Goal: Task Accomplishment & Management: Use online tool/utility

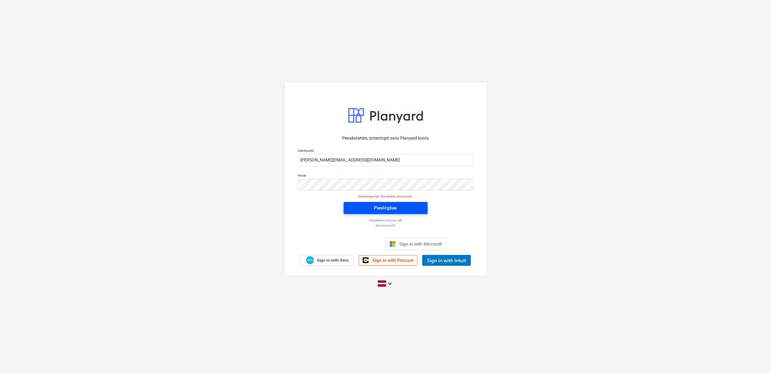
click at [403, 212] on button "Pieslēgties" at bounding box center [386, 208] width 84 height 12
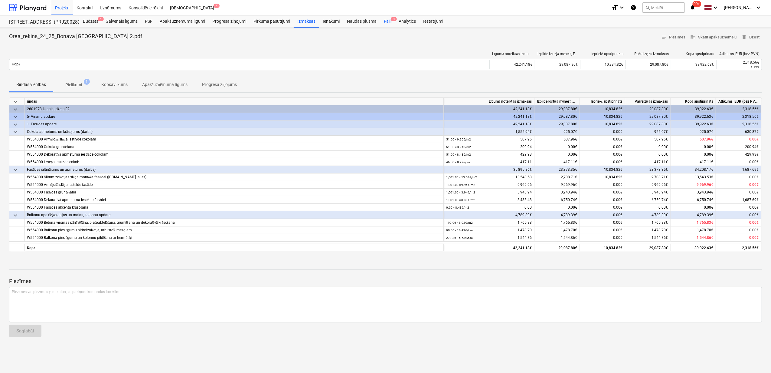
click at [385, 23] on div "Faili 4" at bounding box center [387, 21] width 15 height 12
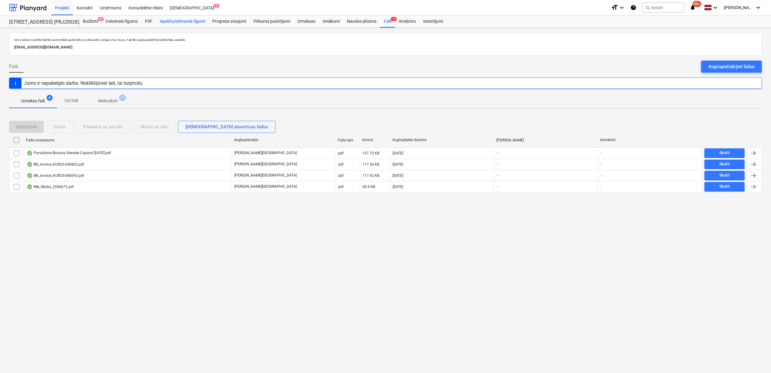
click at [179, 22] on div "Apakšuzņēmuma līgumi" at bounding box center [182, 21] width 53 height 12
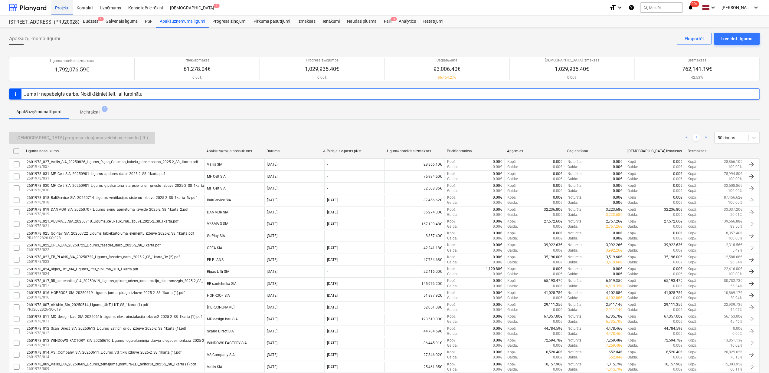
click at [62, 3] on div "Projekti" at bounding box center [61, 7] width 21 height 15
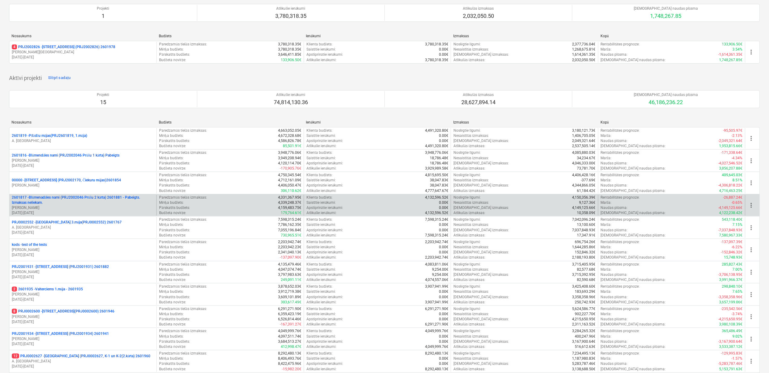
scroll to position [184, 0]
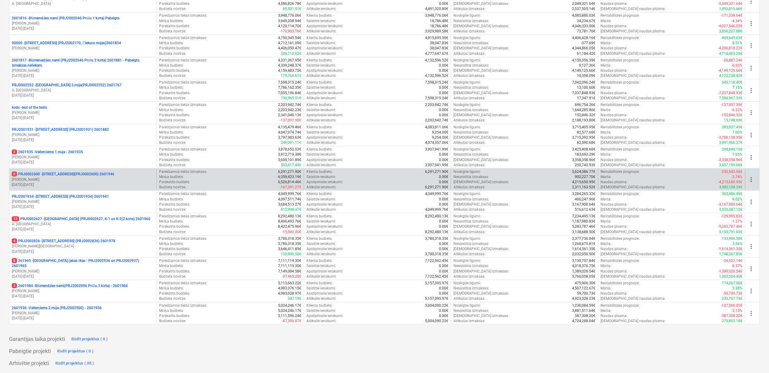
click at [56, 173] on p "8 PRJ0002600 - [STREET_ADDRESS](PRJ0002600) 2601946" at bounding box center [63, 174] width 103 height 5
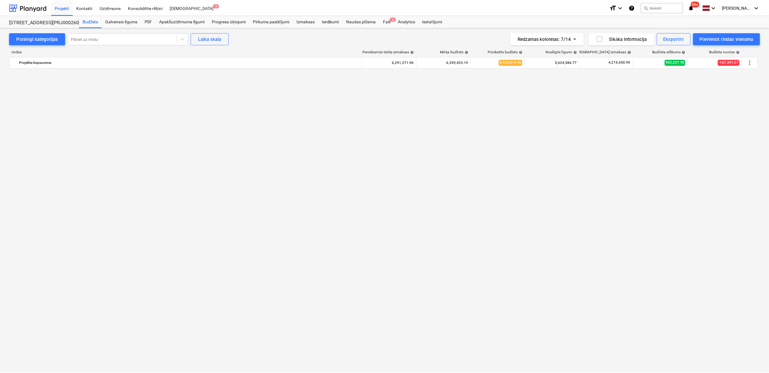
scroll to position [5181, 0]
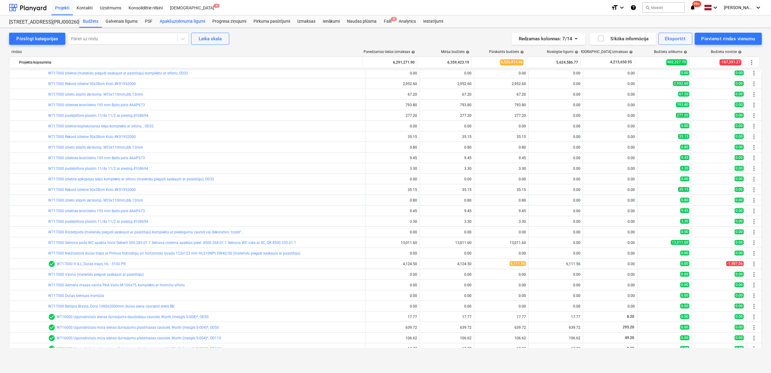
click at [192, 22] on div "Apakšuzņēmuma līgumi" at bounding box center [182, 21] width 53 height 12
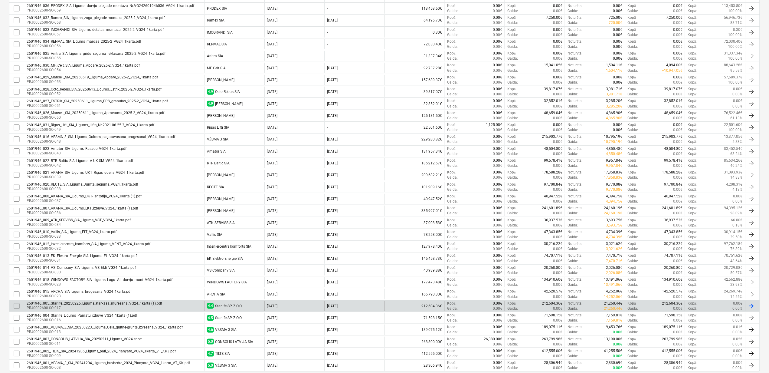
scroll to position [200, 0]
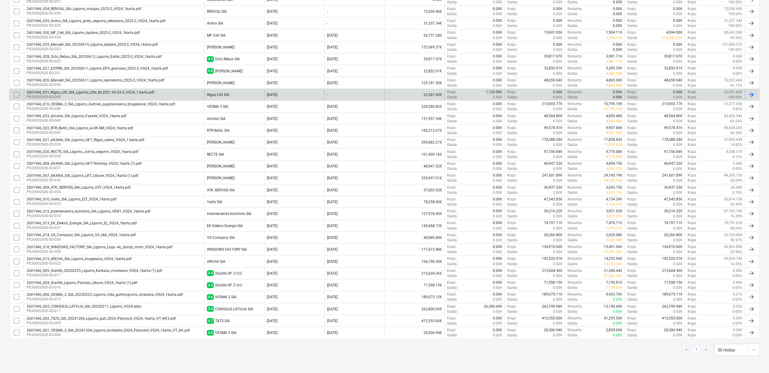
click at [85, 92] on div "2601946_031_Rigas_Lifti_SIA_Ligums_Lifts_Nr.2021.06-25-3_VG24_1.karta.pdf" at bounding box center [91, 92] width 128 height 4
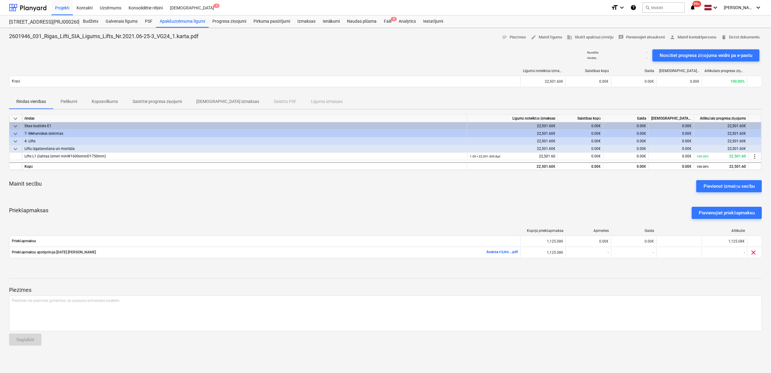
click at [214, 101] on p "[DEMOGRAPHIC_DATA] izmaksas" at bounding box center [227, 101] width 63 height 6
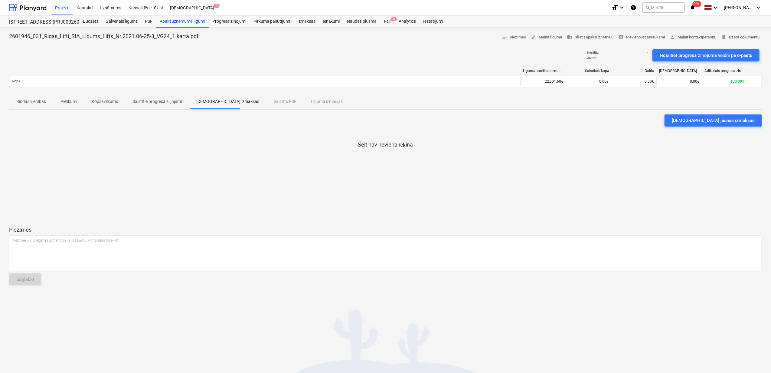
click at [29, 102] on p "Rindas vienības" at bounding box center [31, 101] width 30 height 6
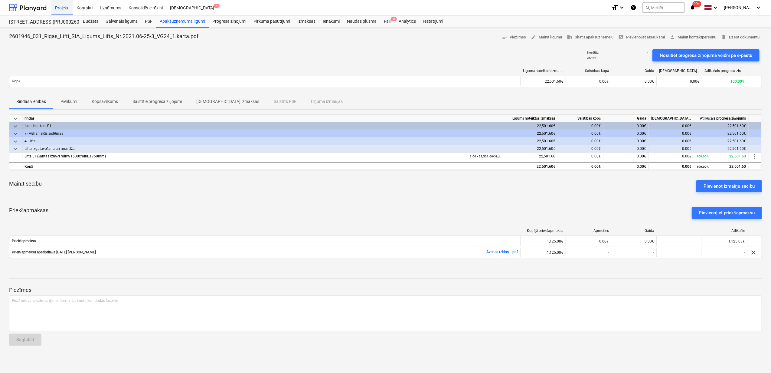
click at [56, 6] on div "Projekti" at bounding box center [61, 7] width 21 height 15
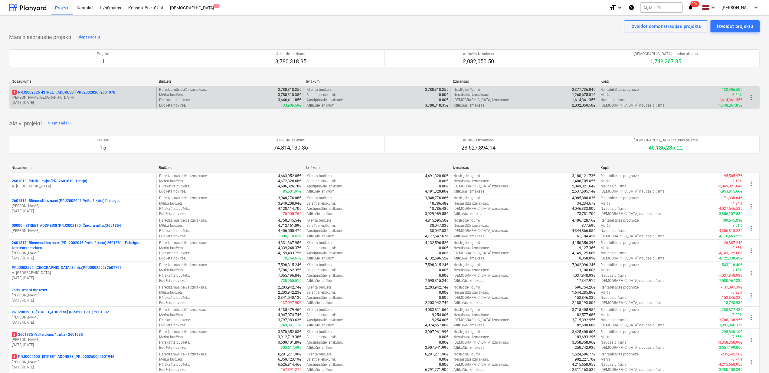
click at [62, 93] on p "4 PRJ2002826 - [STREET_ADDRESS] (PRJ2002826) 2601978" at bounding box center [63, 92] width 103 height 5
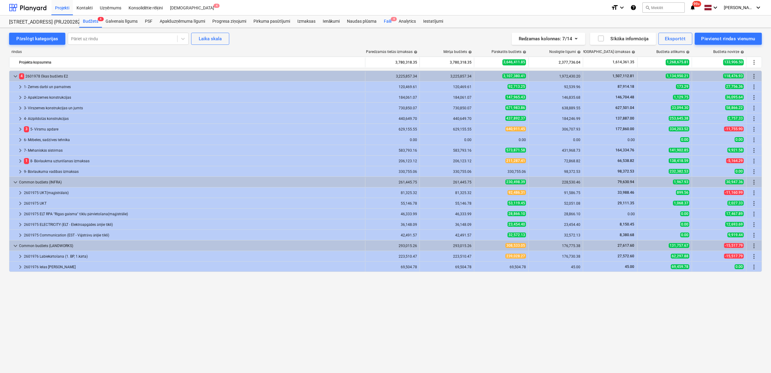
click at [387, 20] on div "Faili 4" at bounding box center [387, 21] width 15 height 12
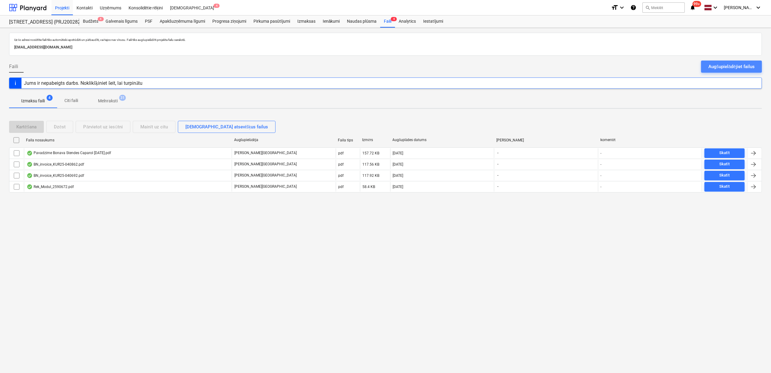
click at [736, 68] on div "Augšupielādējiet failus" at bounding box center [731, 67] width 46 height 8
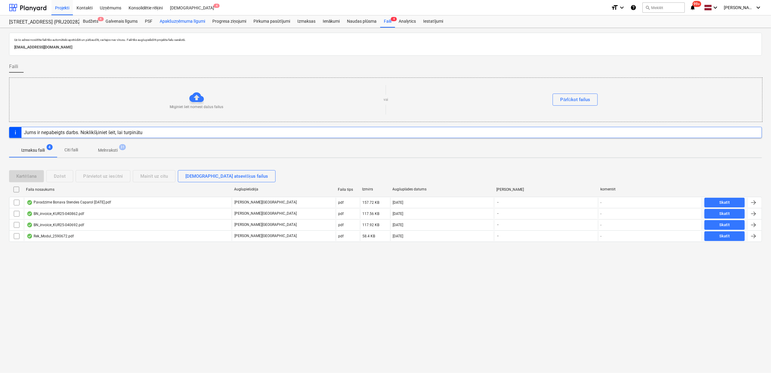
click at [186, 22] on div "Apakšuzņēmuma līgumi" at bounding box center [182, 21] width 53 height 12
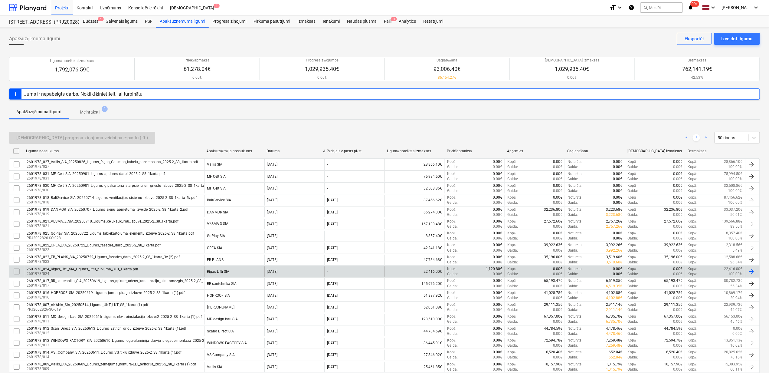
click at [106, 269] on div "2601978_024_Rigas_Lifti_SIA_Ligums_liftu_pirkuma_S10_1.karta.pdf" at bounding box center [83, 269] width 112 height 4
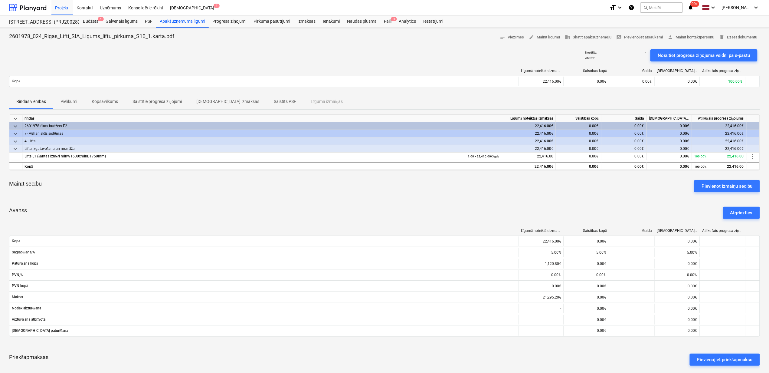
click at [576, 359] on div "Priekšapmaksas Pievienojiet priekšapmaksu" at bounding box center [384, 359] width 751 height 22
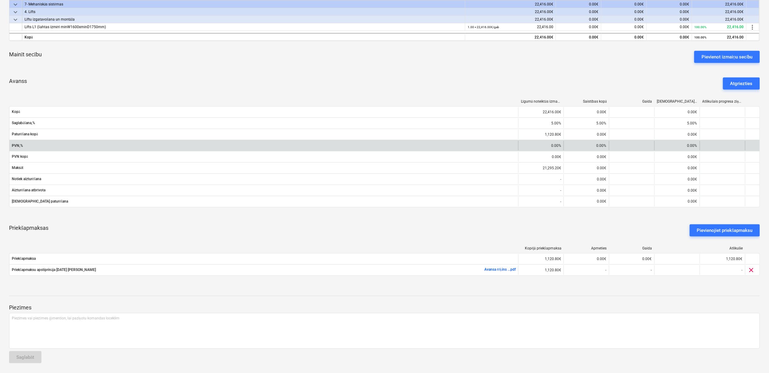
scroll to position [131, 0]
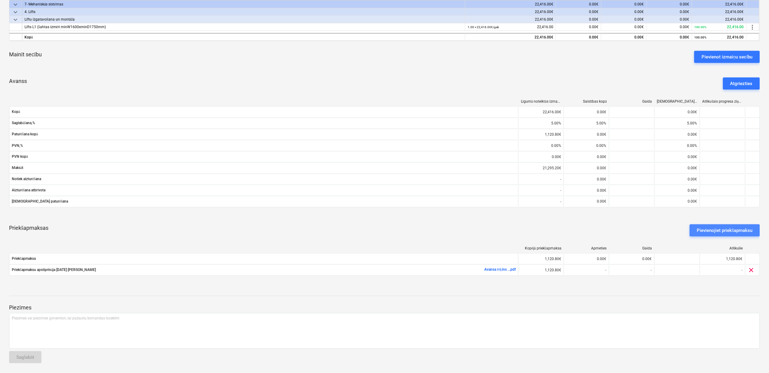
click at [720, 227] on div "Pievienojiet priekšapmaksu" at bounding box center [725, 230] width 56 height 8
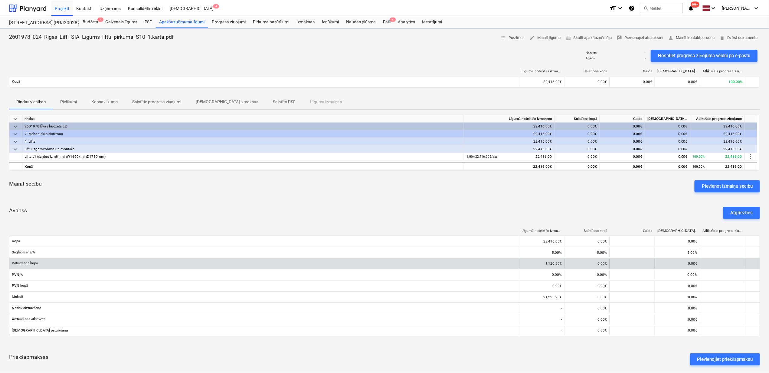
scroll to position [131, 0]
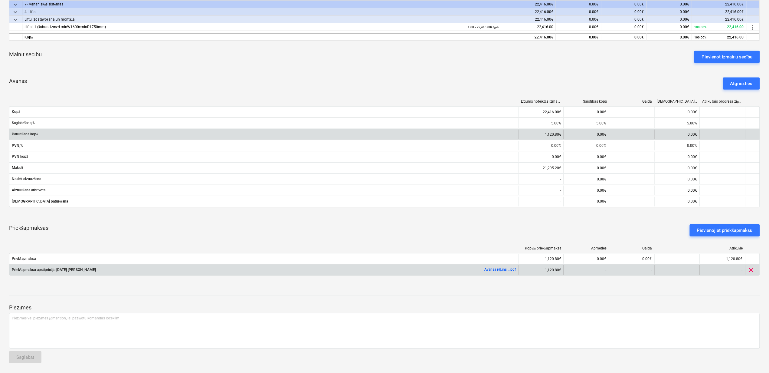
click at [498, 269] on link "Avansa rēķins ...pdf" at bounding box center [500, 269] width 31 height 4
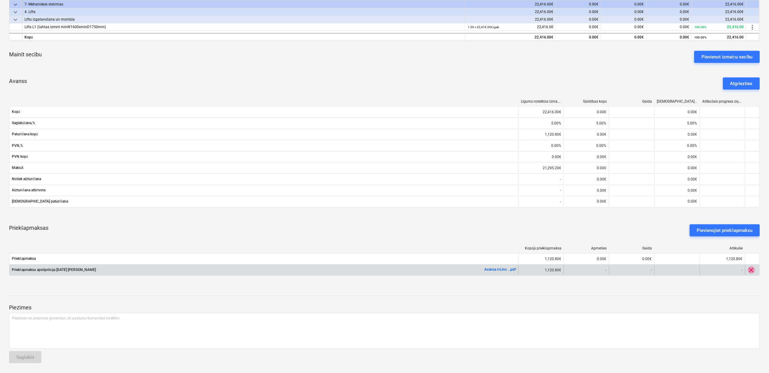
click at [751, 268] on span "clear" at bounding box center [751, 269] width 7 height 7
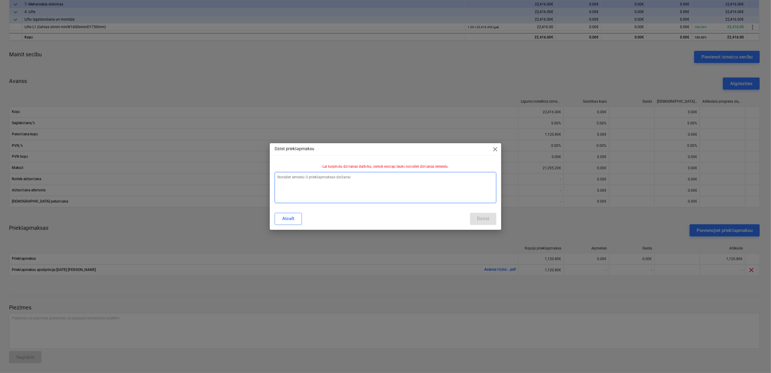
drag, startPoint x: 321, startPoint y: 180, endPoint x: 326, endPoint y: 183, distance: 5.5
click at [326, 178] on textarea at bounding box center [386, 187] width 222 height 31
type textarea "x"
type textarea "J"
type textarea "x"
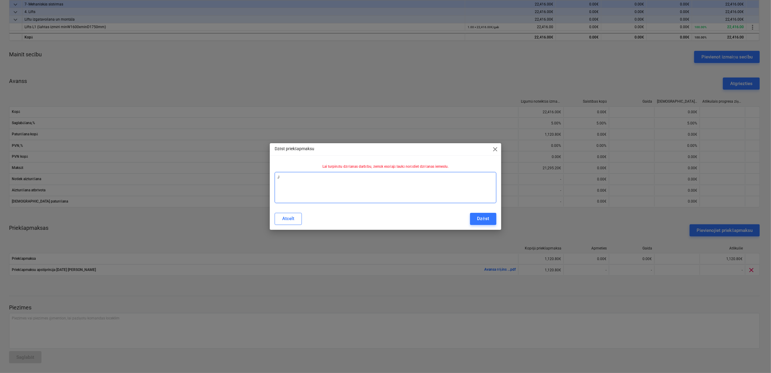
type textarea "Jā"
type textarea "x"
type textarea "Jāp"
type textarea "x"
type textarea "Jāpa"
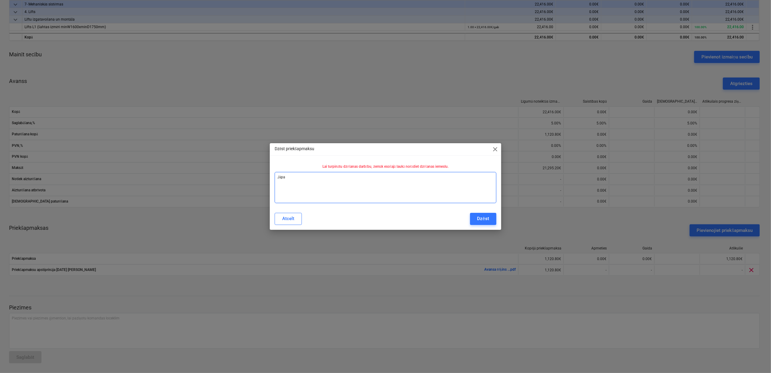
type textarea "x"
type textarea "Jāpar"
type textarea "x"
type textarea "Jāpart"
type textarea "x"
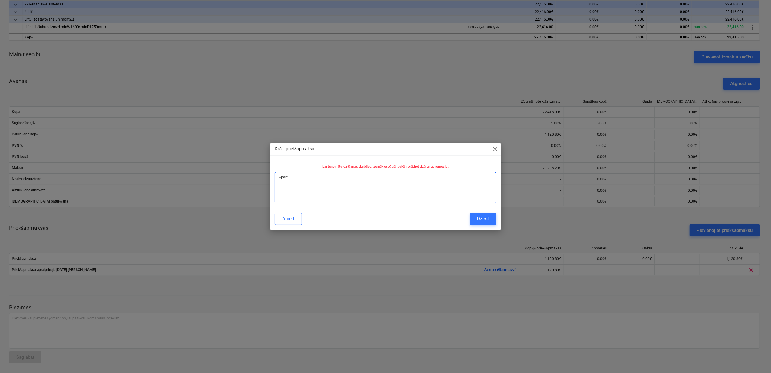
type textarea "[GEOGRAPHIC_DATA]"
type textarea "x"
type textarea "Jāpartai"
type textarea "x"
type textarea "Jāpartais"
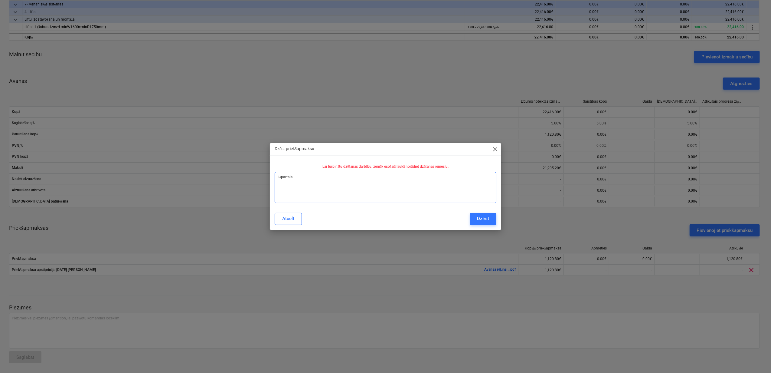
type textarea "x"
type textarea "Jāpartaisa"
type textarea "x"
type textarea "Jāpartaisa"
type textarea "x"
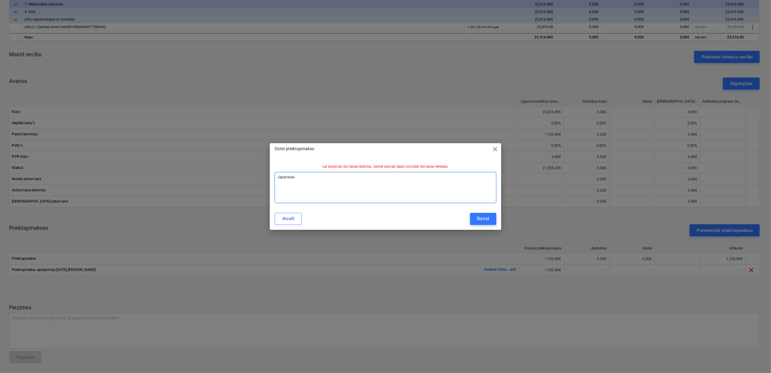
type textarea "Jāpartaisa a"
type textarea "x"
type textarea "Jāpartaisa av"
type textarea "x"
type textarea "Jāpartaisa ava"
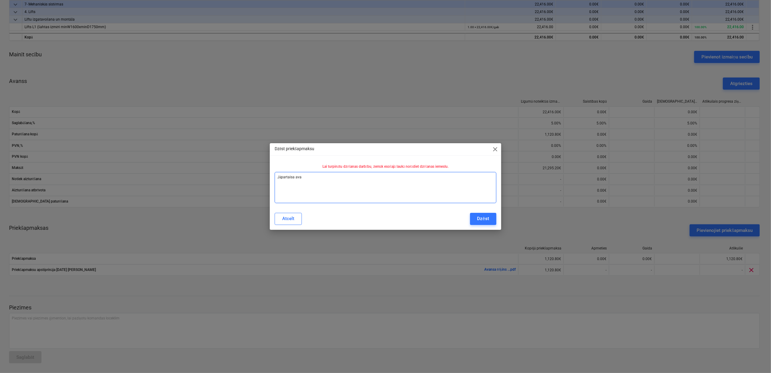
type textarea "x"
type textarea "Jāpartaisa avan"
type textarea "x"
type textarea "Jāpartaisa avans"
type textarea "x"
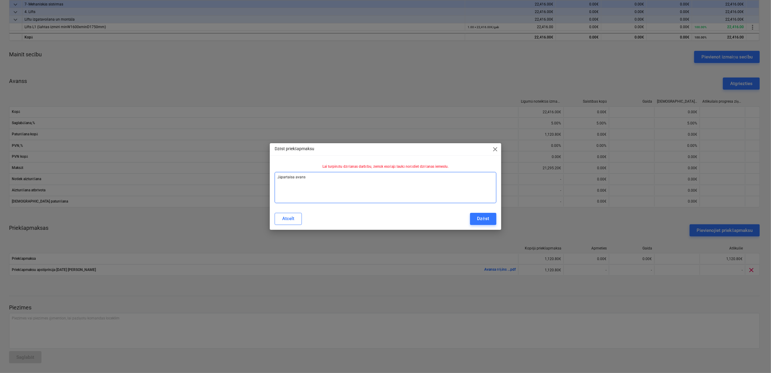
type textarea "Jāpartaisa avansa"
type textarea "x"
type textarea "Jāpartaisa avansa"
type textarea "x"
type textarea "Jāpartaisa avansa r"
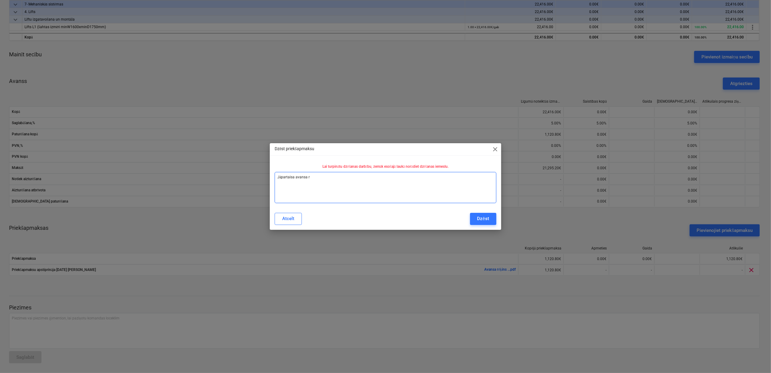
type textarea "x"
type textarea "Jāpartaisa avansa rē"
type textarea "x"
type textarea "Jāpartaisa avansa rēķ"
type textarea "x"
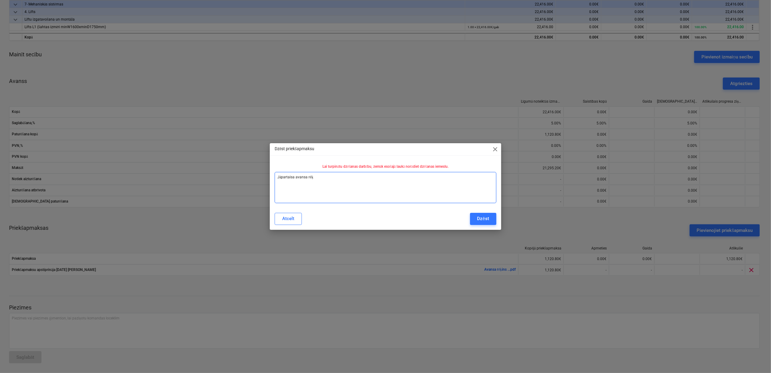
type textarea "Jāpartaisa avansa rēķi"
type textarea "x"
type textarea "Jāpartaisa avansa rēķin"
type textarea "x"
type textarea "Jāpartaisa avansa rēķins"
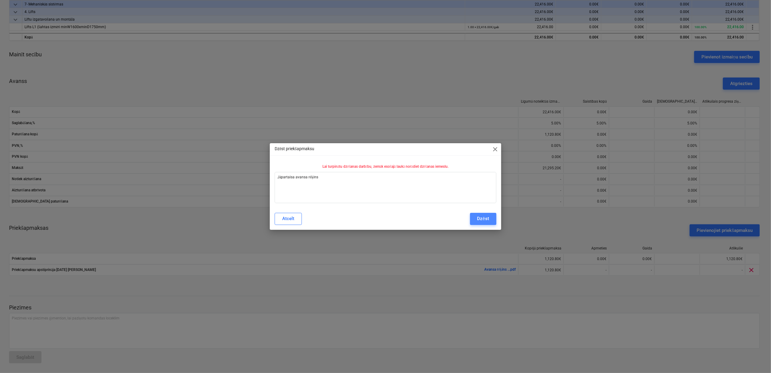
click at [484, 215] on div "Dzēst" at bounding box center [483, 218] width 12 height 8
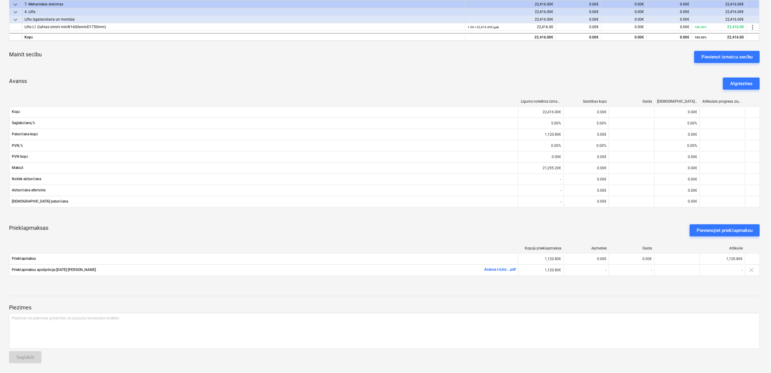
type textarea "x"
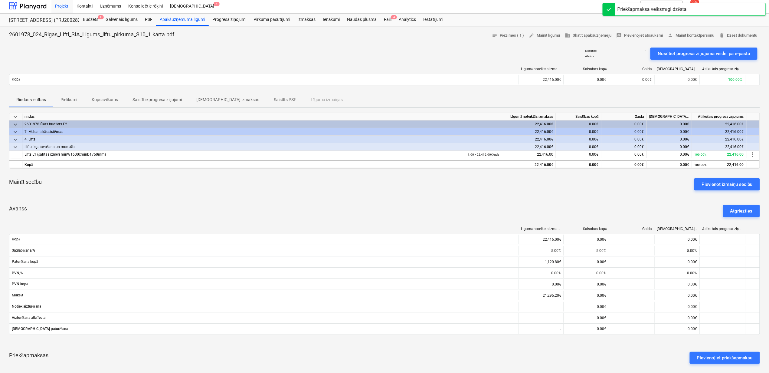
scroll to position [0, 0]
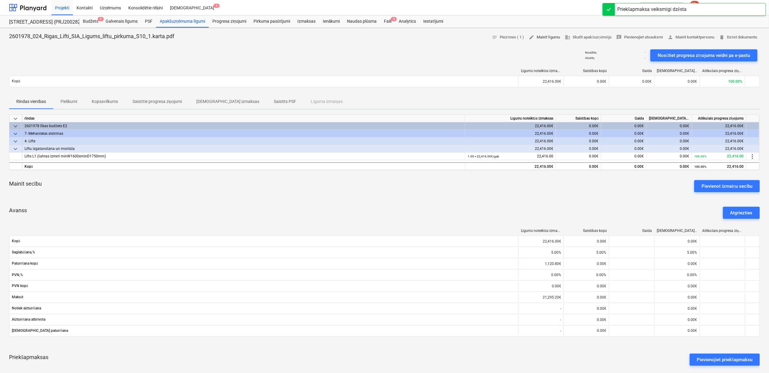
click at [539, 39] on span "edit Mainīt līgumu" at bounding box center [544, 37] width 31 height 7
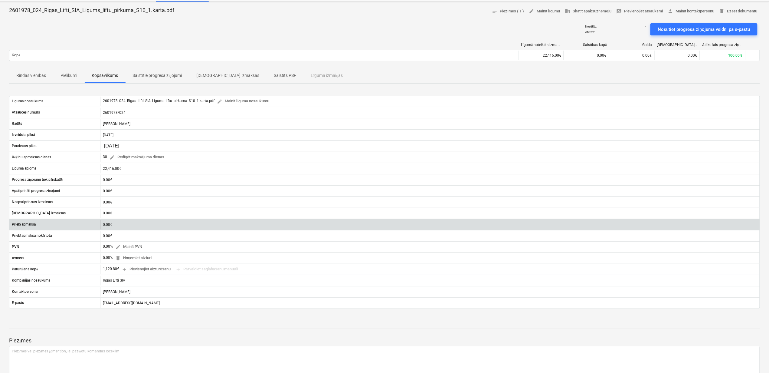
scroll to position [40, 0]
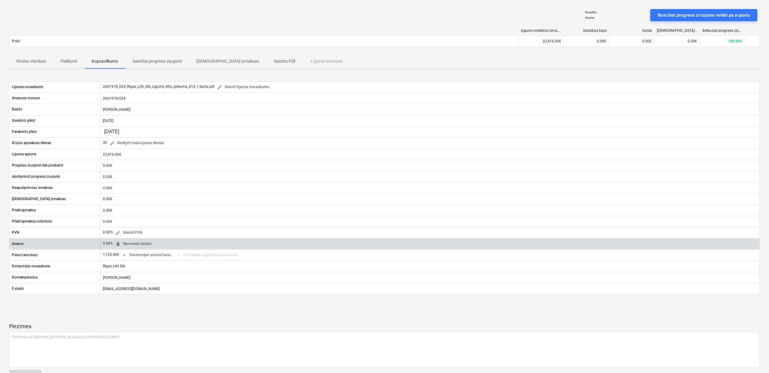
click at [110, 242] on div "5.00% delete Noņemiet aizturi" at bounding box center [128, 243] width 51 height 9
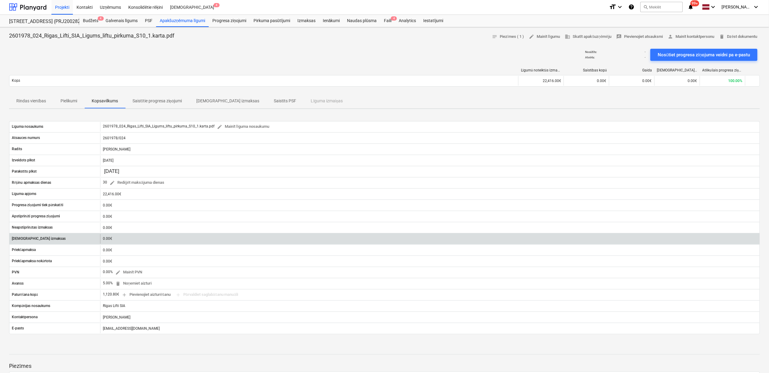
scroll to position [0, 0]
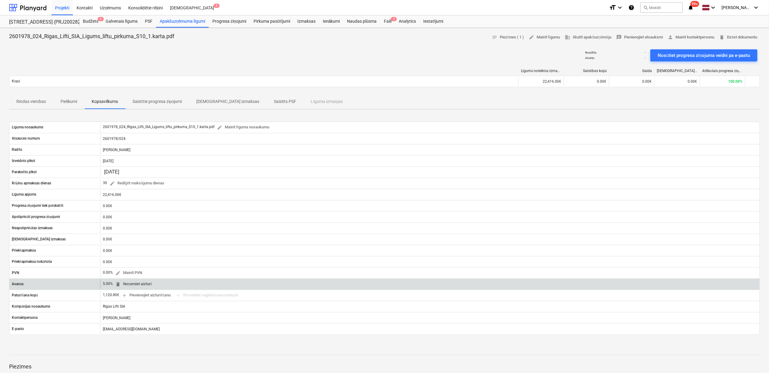
click at [133, 283] on span "delete Noņemiet aizturi" at bounding box center [133, 283] width 36 height 7
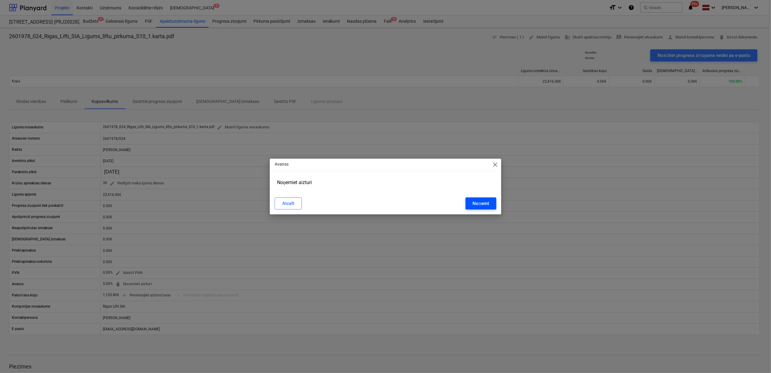
click at [485, 202] on div "Noņemt" at bounding box center [481, 203] width 16 height 8
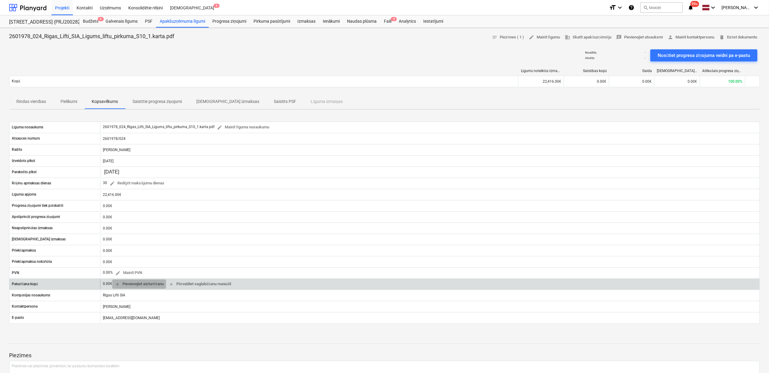
click at [131, 285] on span "add Pievienojiet aizturēšanu" at bounding box center [139, 283] width 49 height 7
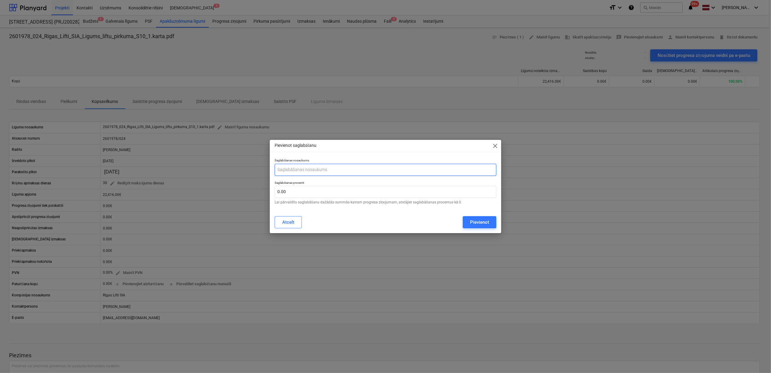
drag, startPoint x: 299, startPoint y: 169, endPoint x: 314, endPoint y: 178, distance: 17.1
click at [303, 168] on input "text" at bounding box center [386, 170] width 222 height 12
type input "Avans"
drag, startPoint x: 322, startPoint y: 191, endPoint x: 342, endPoint y: 198, distance: 21.2
click at [322, 191] on input "text" at bounding box center [386, 192] width 222 height 12
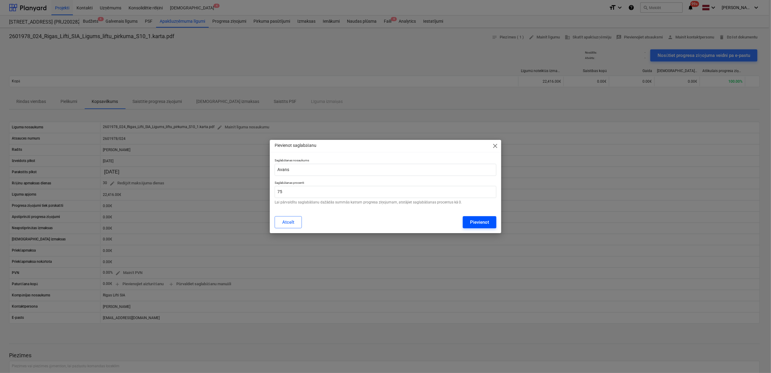
type input "75.00"
click at [475, 223] on div "Pievienot" at bounding box center [479, 222] width 19 height 8
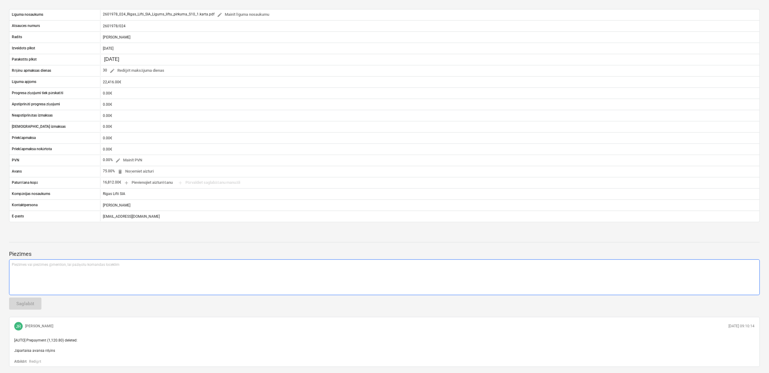
scroll to position [93, 0]
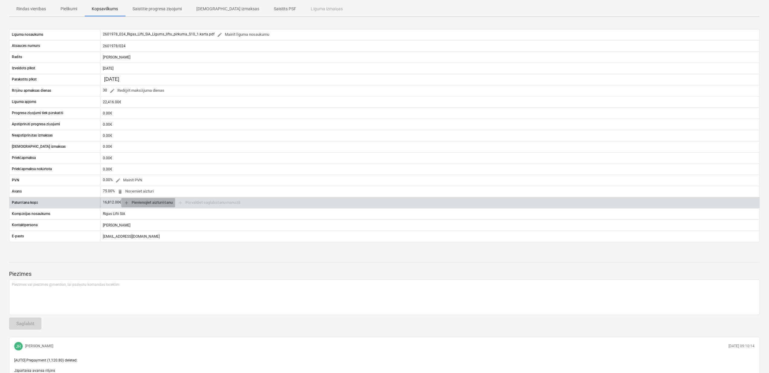
click at [150, 204] on span "add Pievienojiet aizturēšanu" at bounding box center [148, 202] width 49 height 7
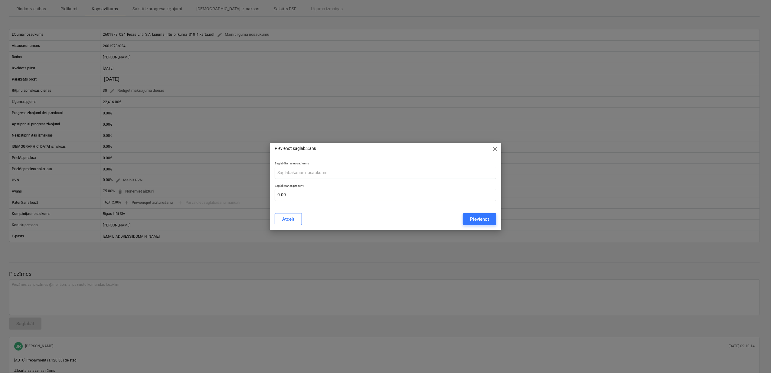
click at [494, 149] on span "close" at bounding box center [495, 148] width 7 height 7
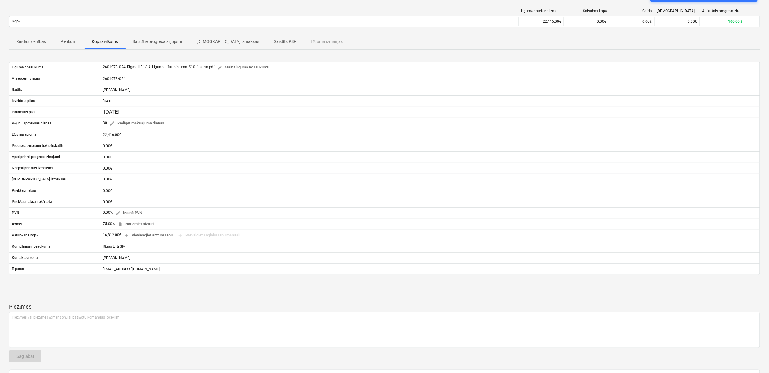
scroll to position [0, 0]
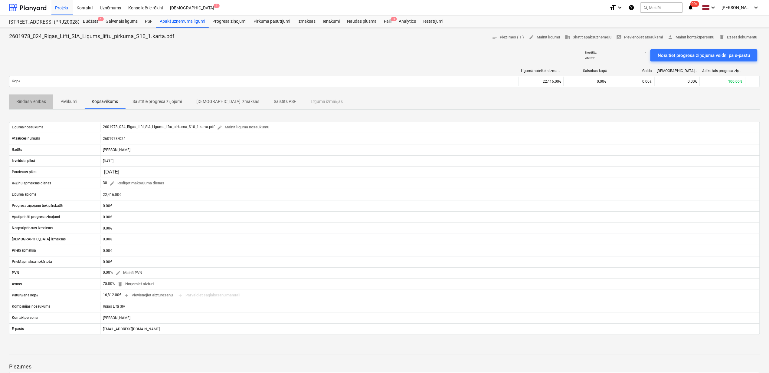
click at [32, 101] on p "Rindas vienības" at bounding box center [31, 101] width 30 height 6
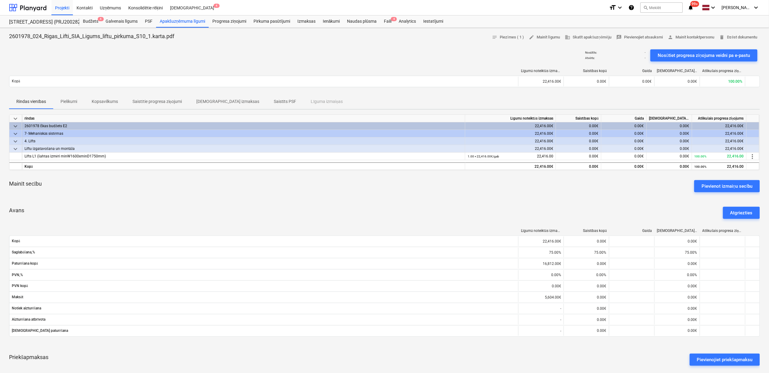
click at [107, 100] on p "Kopsavilkums" at bounding box center [105, 101] width 26 height 6
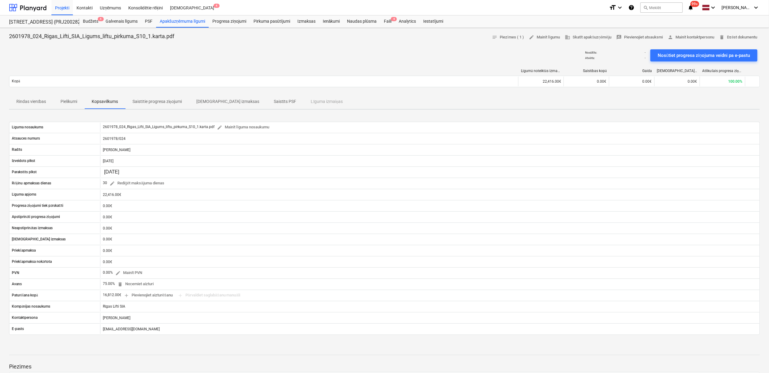
click at [31, 100] on p "Rindas vienības" at bounding box center [31, 101] width 30 height 6
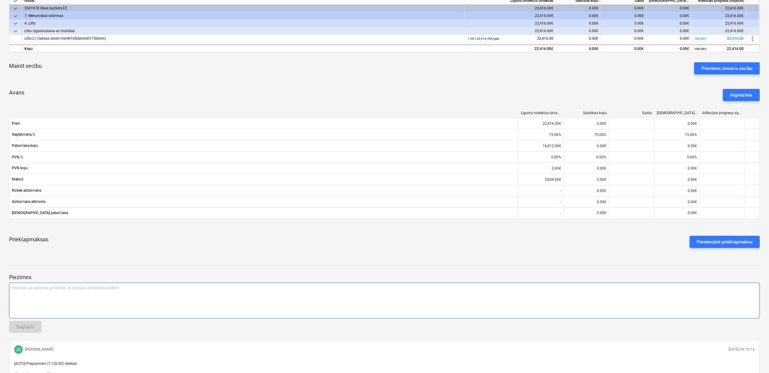
scroll to position [121, 0]
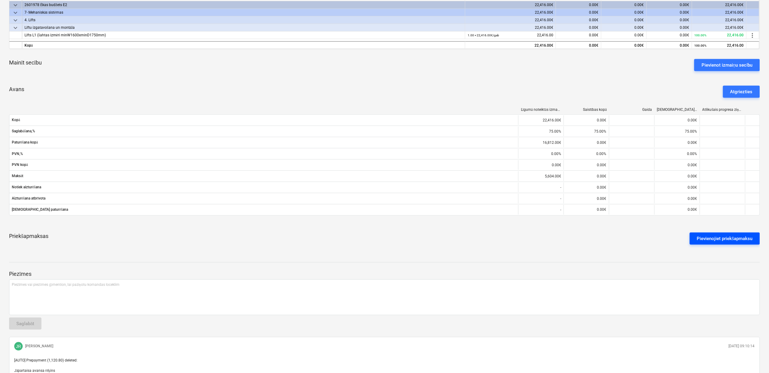
click at [728, 238] on div "Pievienojiet priekšapmaksu" at bounding box center [725, 238] width 56 height 8
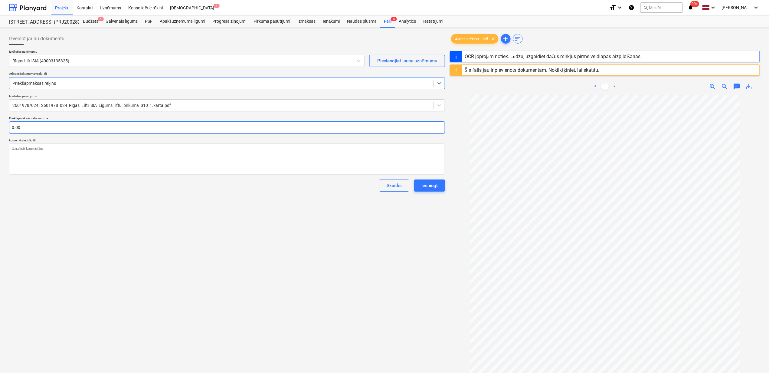
type textarea "x"
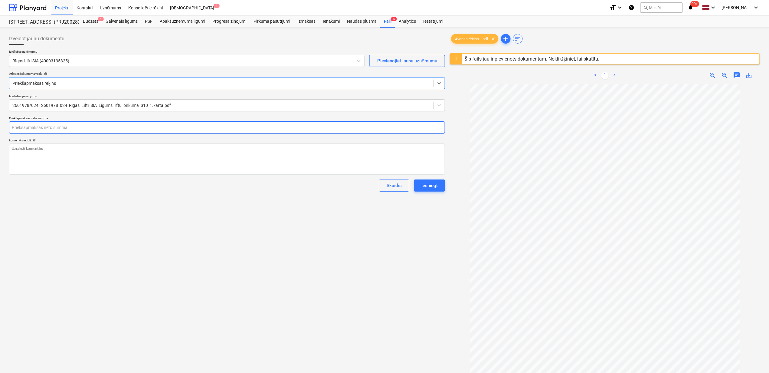
click at [58, 133] on input "text" at bounding box center [227, 127] width 436 height 12
type textarea "x"
type input "1"
type textarea "x"
type input "11"
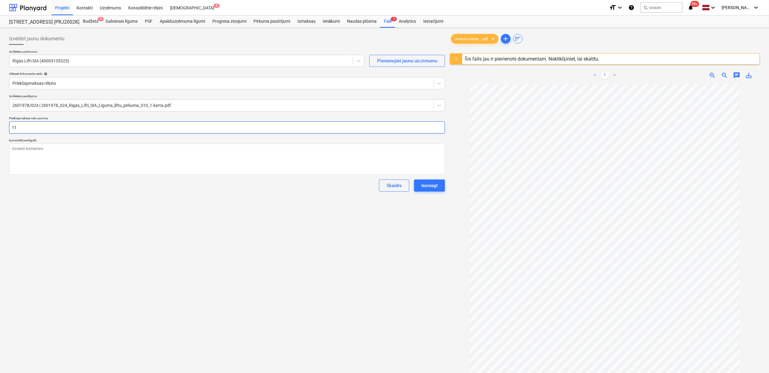
type textarea "x"
type input "112"
type textarea "x"
type input "1120"
type textarea "x"
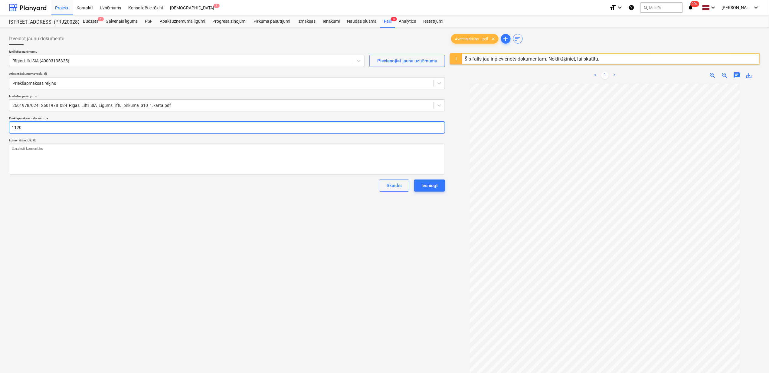
type input "1120."
type textarea "x"
type input "1120.8"
type textarea "x"
type input "1,120.80"
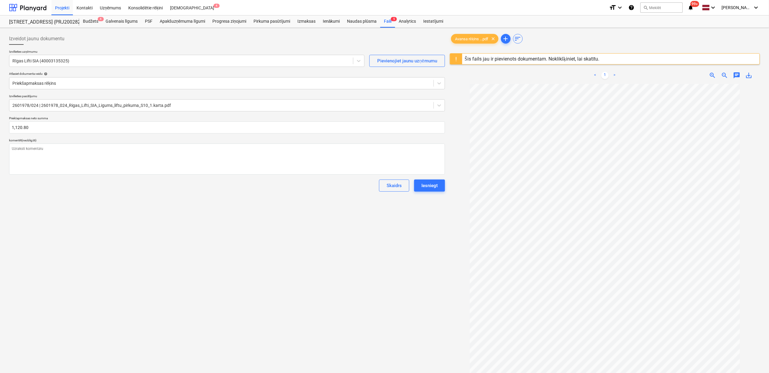
click at [287, 213] on div "Izveidot jaunu dokumentu Izvēlieties uzņēmumu Rīgas Lifti SIA (40003135325) Pie…" at bounding box center [227, 236] width 441 height 412
click at [427, 184] on div "Iesniegt" at bounding box center [429, 186] width 16 height 8
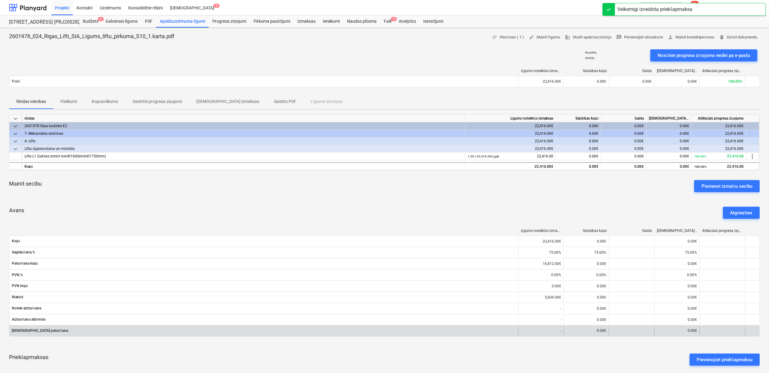
scroll to position [80, 0]
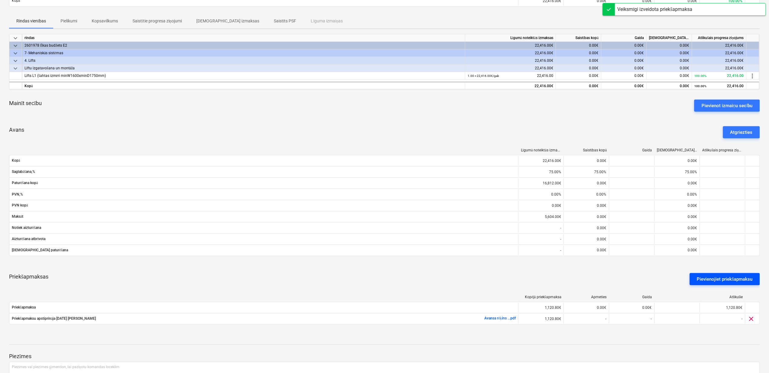
click at [715, 280] on div "Pievienojiet priekšapmaksu" at bounding box center [725, 279] width 56 height 8
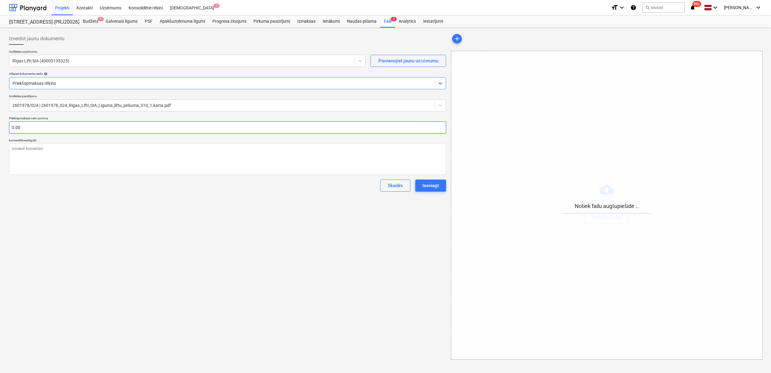
type textarea "x"
click at [62, 127] on input "text" at bounding box center [227, 127] width 437 height 12
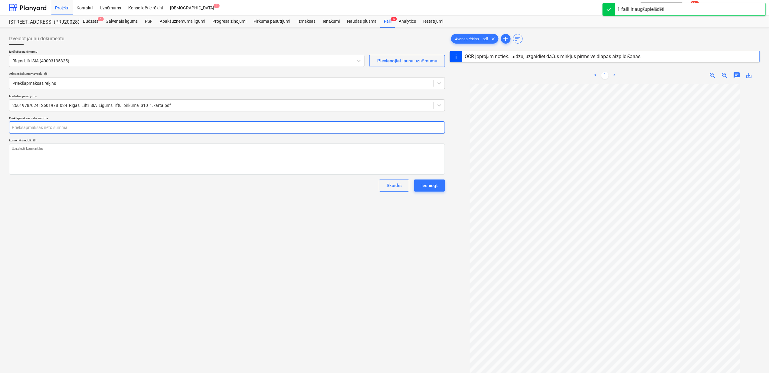
type textarea "x"
type input "1"
type textarea "x"
type input "15"
type textarea "x"
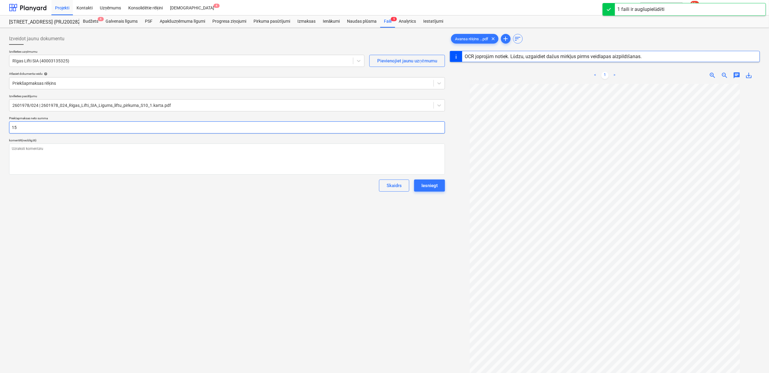
type input "150"
type textarea "x"
type input "15"
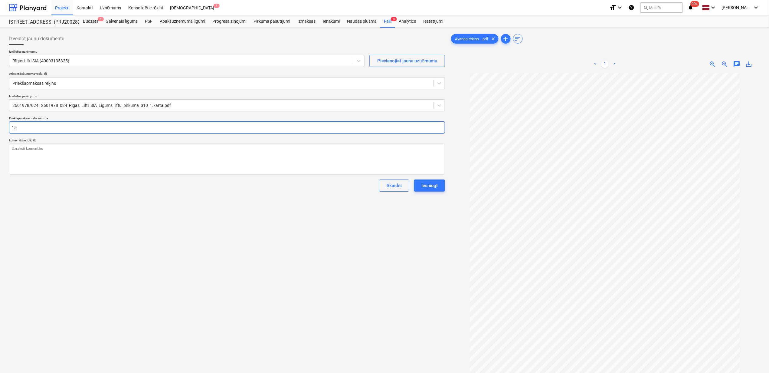
type textarea "x"
type input "156"
type textarea "x"
type input "1569"
type textarea "x"
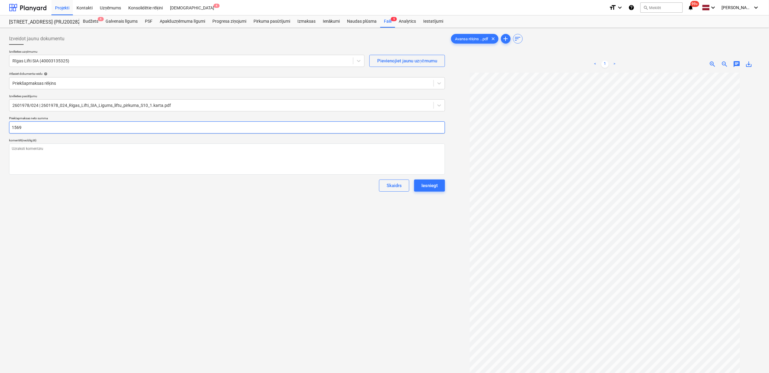
type input "15691"
type textarea "x"
type input "15691."
type textarea "x"
type input "15691.2"
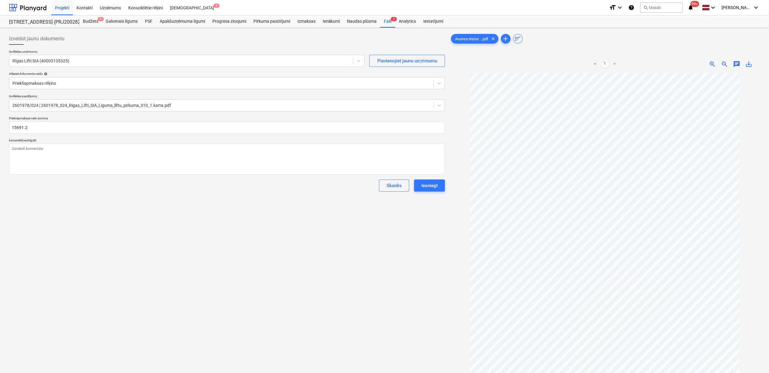
type textarea "x"
type input "15,691.20"
drag, startPoint x: 242, startPoint y: 296, endPoint x: 260, endPoint y: 280, distance: 23.6
click at [244, 294] on div "Izveidot jaunu dokumentu Izvēlieties uzņēmumu Rīgas Lifti SIA (40003135325) Pie…" at bounding box center [227, 230] width 441 height 401
click at [427, 187] on div "Iesniegt" at bounding box center [429, 186] width 16 height 8
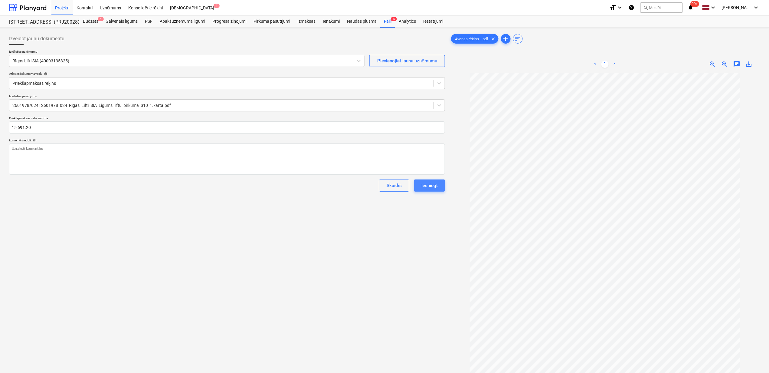
type textarea "x"
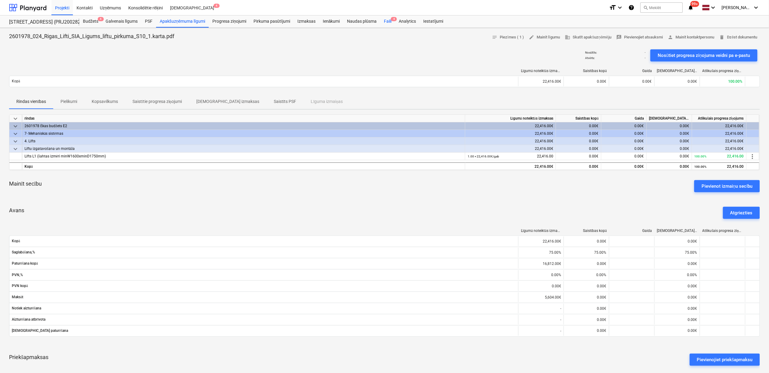
click at [386, 22] on div "Faili 4" at bounding box center [387, 21] width 15 height 12
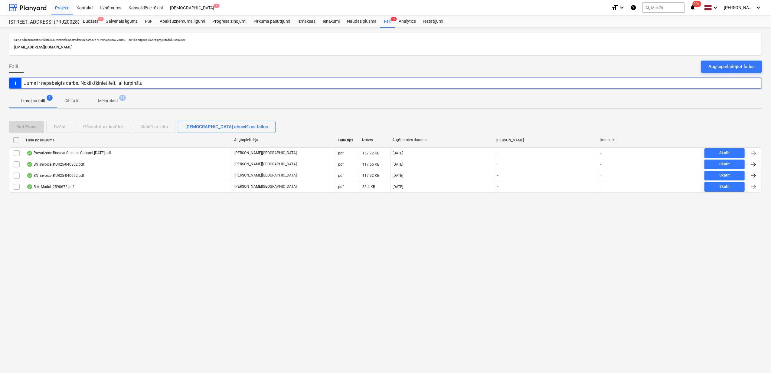
click at [505, 10] on div "Projekti Kontakti Uzņēmums Konsolidētie rēķini Iesūtne 4" at bounding box center [328, 7] width 555 height 15
